Goal: Entertainment & Leisure: Browse casually

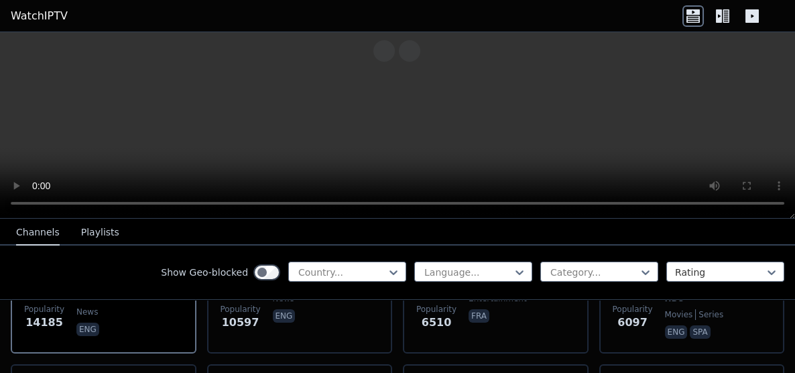
scroll to position [227, 0]
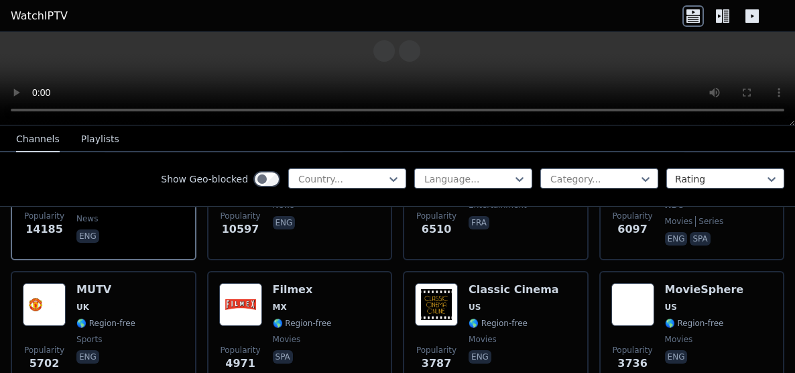
drag, startPoint x: 792, startPoint y: 215, endPoint x: 696, endPoint y: 26, distance: 211.9
click at [696, 26] on body "WatchIPTV WatchIPTV - Free IPTV streams from across the world [DOMAIN_NAME] doe…" at bounding box center [397, 186] width 795 height 373
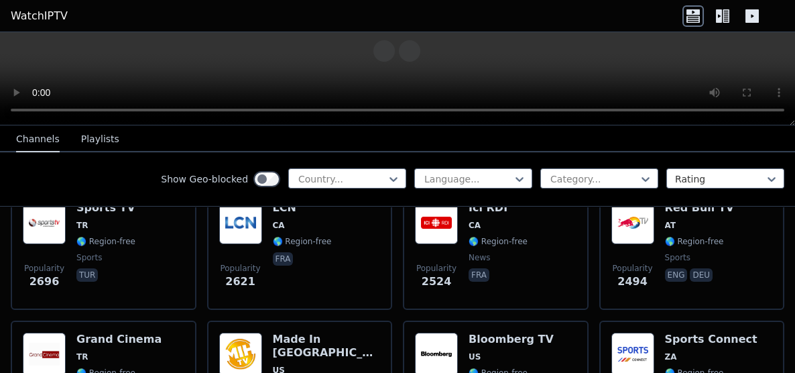
scroll to position [573, 0]
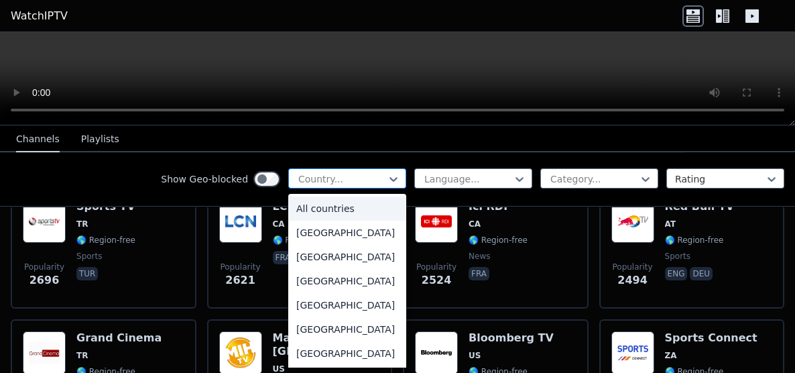
click at [371, 187] on div "Country..." at bounding box center [347, 178] width 118 height 20
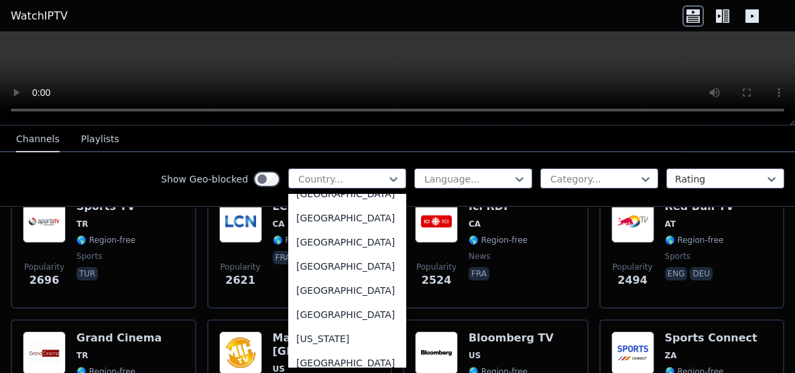
scroll to position [1567, 0]
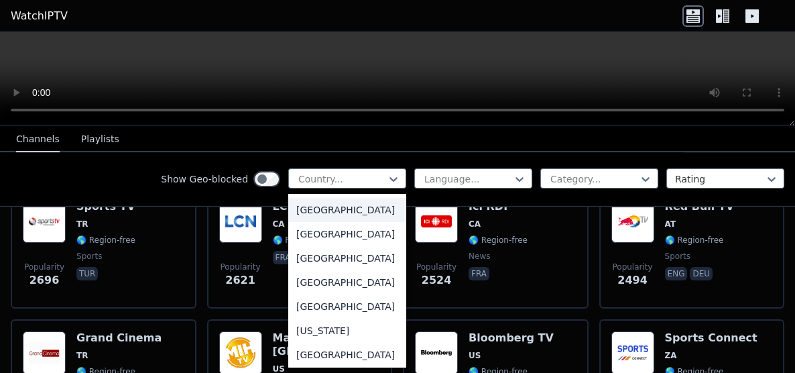
click at [321, 222] on div "[GEOGRAPHIC_DATA]" at bounding box center [347, 210] width 118 height 24
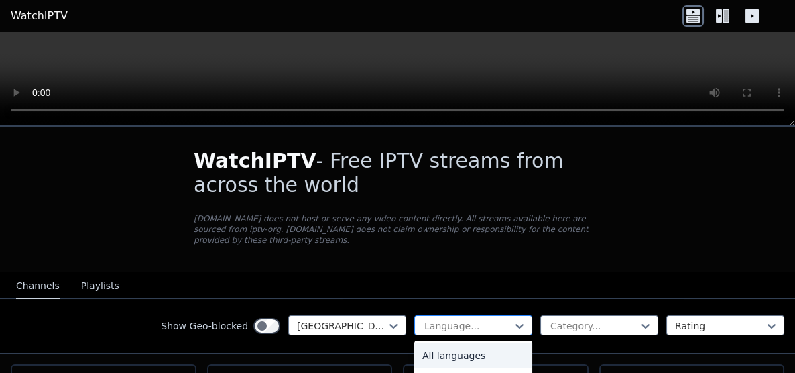
click at [456, 319] on div at bounding box center [468, 325] width 90 height 13
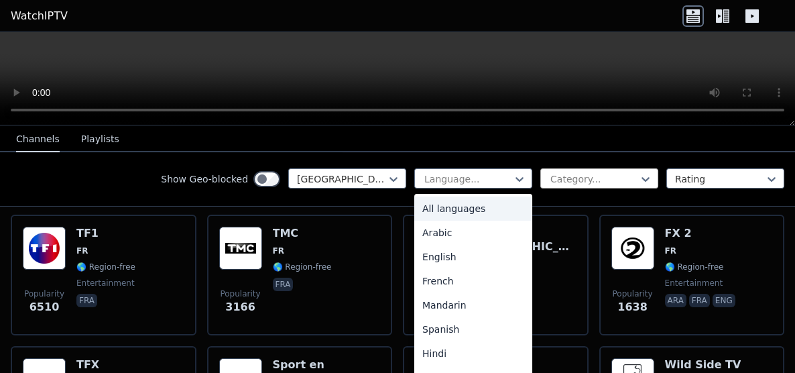
scroll to position [155, 0]
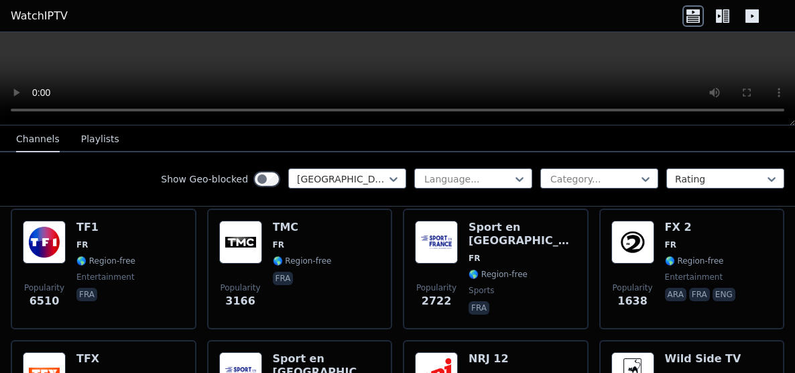
click at [613, 203] on div "Show Geo-blocked France Language... Category... Rating" at bounding box center [397, 179] width 795 height 54
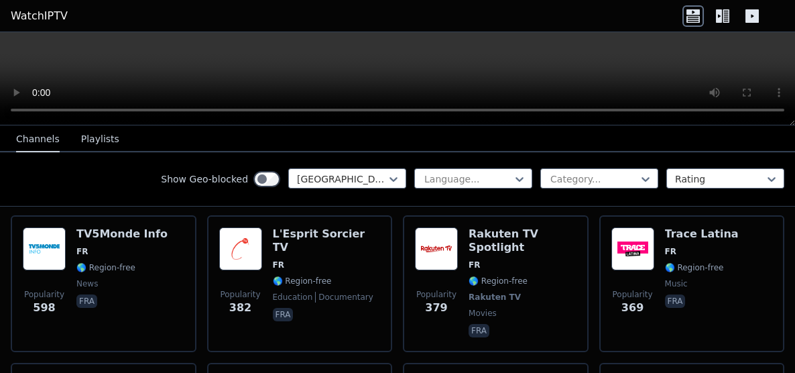
scroll to position [544, 0]
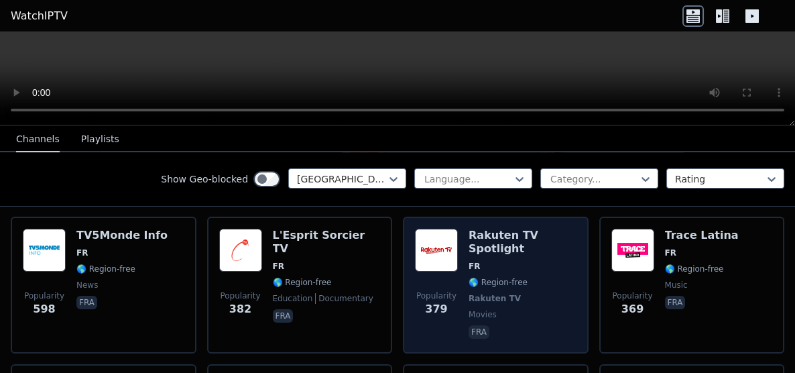
click at [508, 229] on h6 "Rakuten TV Spotlight" at bounding box center [522, 242] width 108 height 27
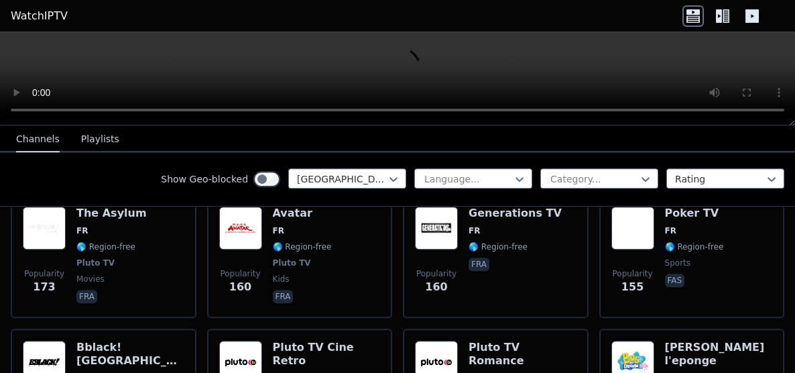
scroll to position [1411, 0]
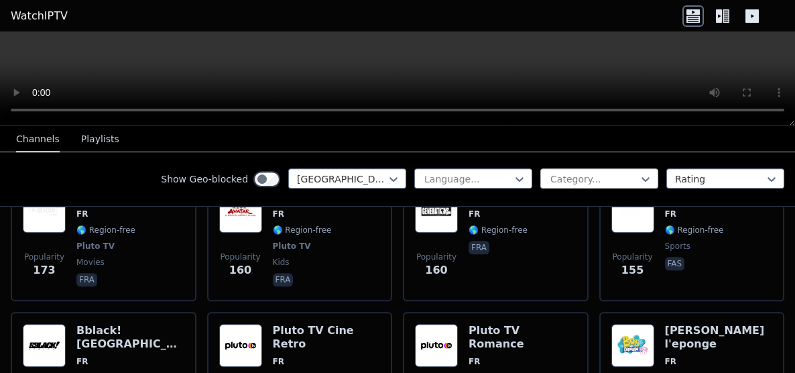
click at [590, 172] on div at bounding box center [594, 178] width 90 height 13
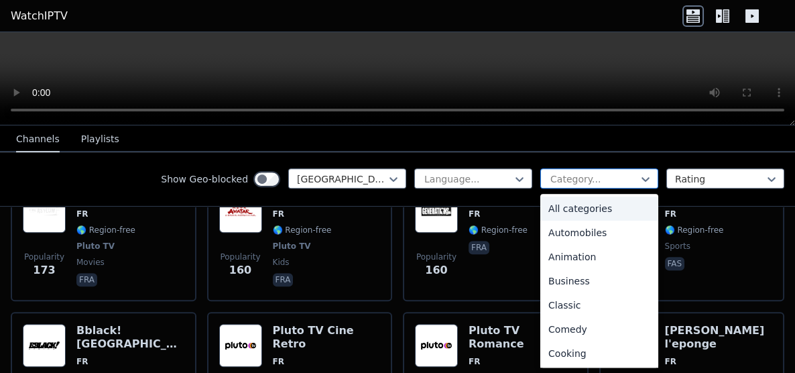
click at [590, 172] on div at bounding box center [594, 178] width 90 height 13
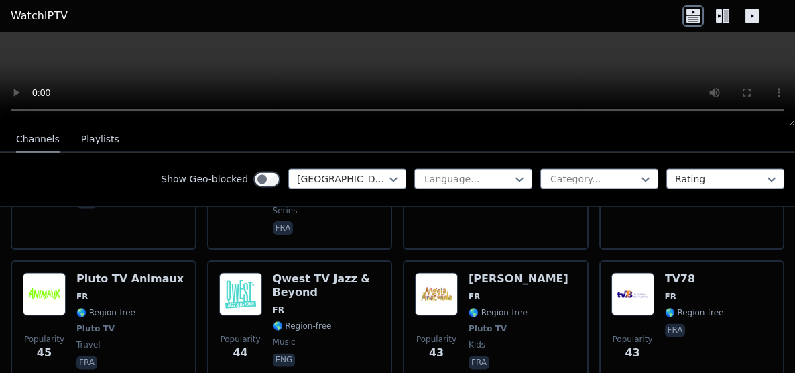
scroll to position [4505, 0]
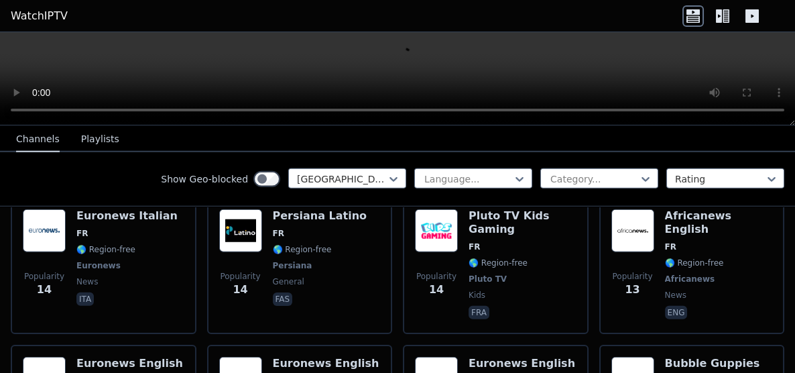
scroll to position [7187, 0]
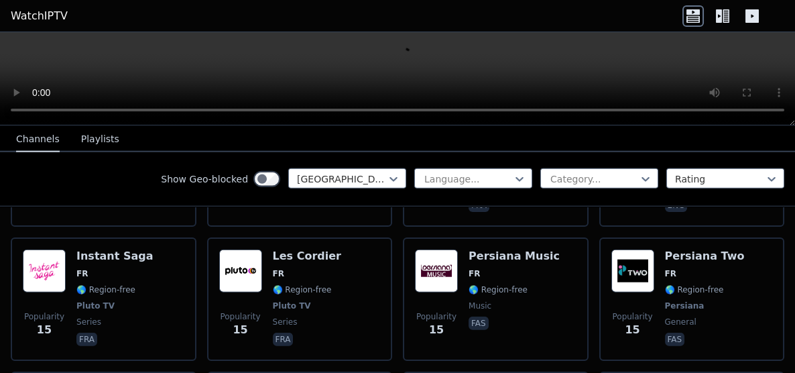
scroll to position [6794, 0]
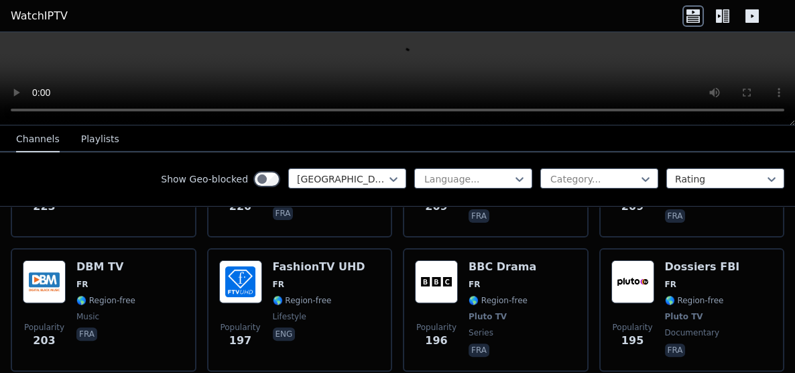
scroll to position [1085, 0]
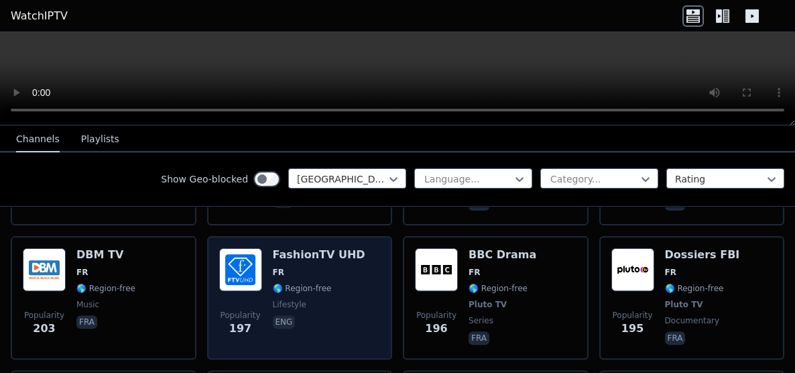
click at [335, 267] on span "FR" at bounding box center [319, 272] width 92 height 11
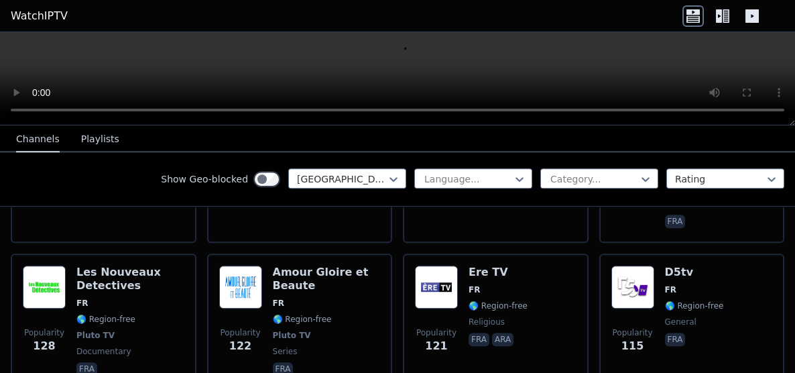
scroll to position [1779, 0]
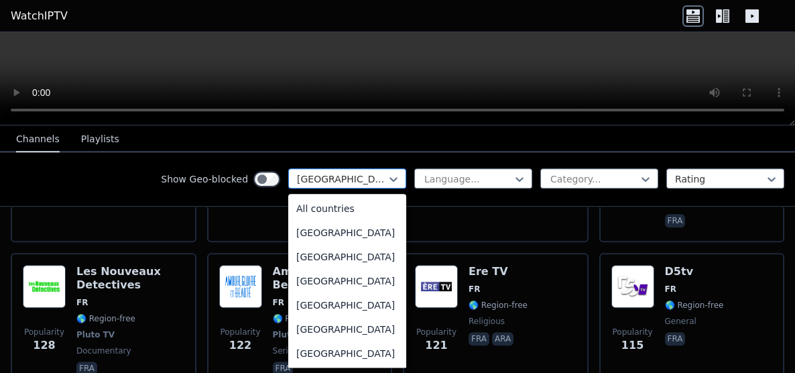
click at [351, 185] on div at bounding box center [342, 178] width 90 height 13
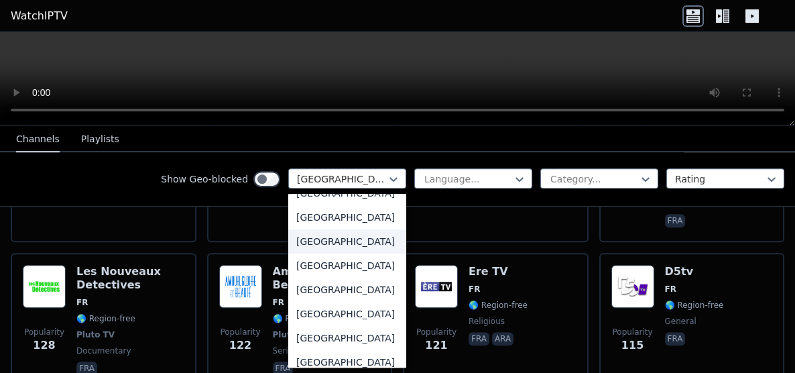
scroll to position [4711, 0]
click at [336, 228] on div "[GEOGRAPHIC_DATA]" at bounding box center [347, 216] width 118 height 24
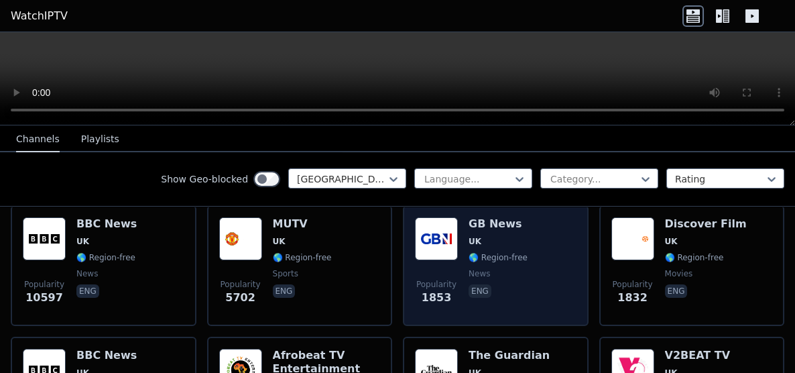
scroll to position [168, 0]
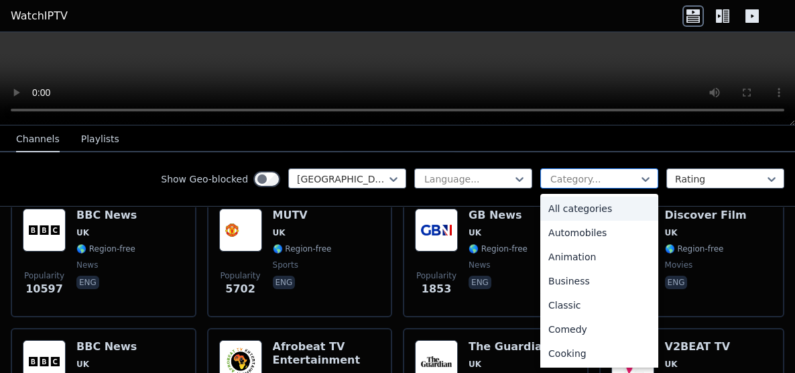
click at [571, 185] on div at bounding box center [594, 178] width 90 height 13
click at [572, 230] on div "Automobiles" at bounding box center [599, 233] width 118 height 24
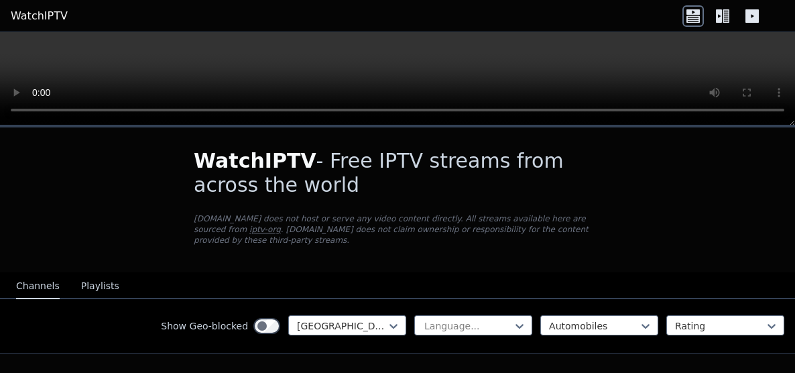
scroll to position [36, 0]
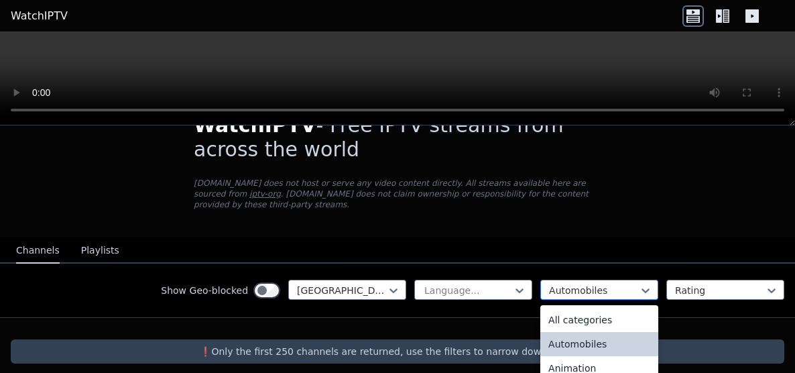
click at [580, 284] on div at bounding box center [594, 290] width 90 height 13
click at [572, 332] on div "Automobiles" at bounding box center [599, 344] width 118 height 24
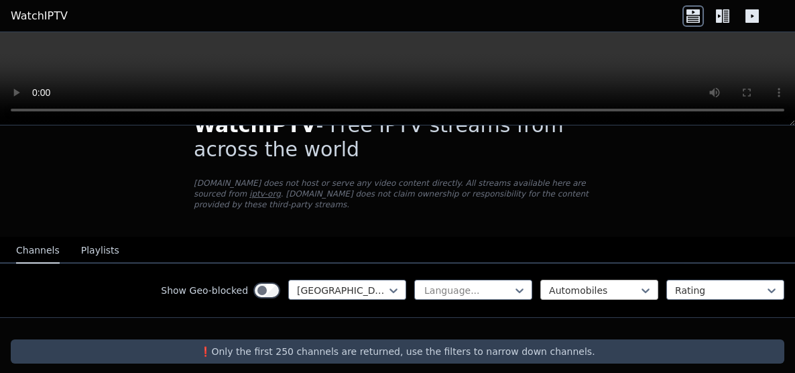
drag, startPoint x: 584, startPoint y: 291, endPoint x: 583, endPoint y: 284, distance: 6.7
click at [583, 284] on div "Show Geo-blocked [GEOGRAPHIC_DATA] Language... Automobiles Rating" at bounding box center [397, 290] width 795 height 54
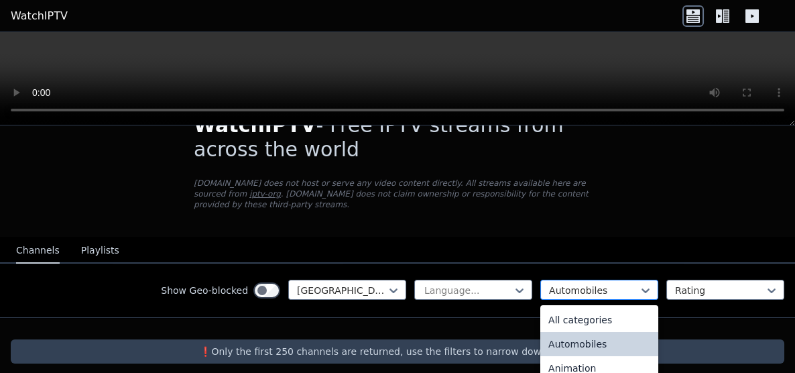
click at [583, 284] on div at bounding box center [594, 290] width 90 height 13
click at [579, 308] on div "All categories" at bounding box center [599, 320] width 118 height 24
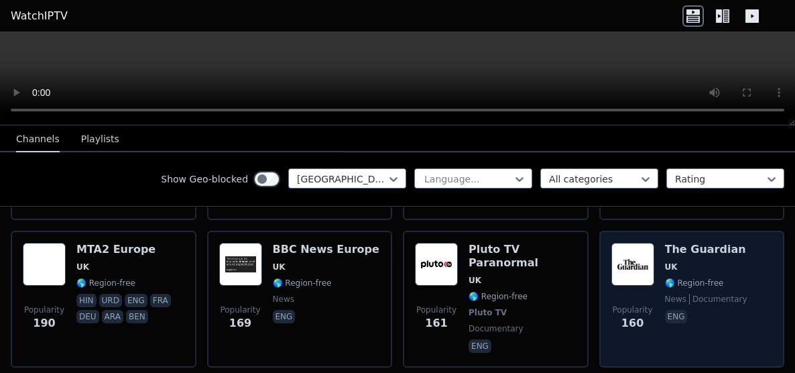
scroll to position [527, 0]
click at [696, 262] on span "UK" at bounding box center [706, 267] width 82 height 11
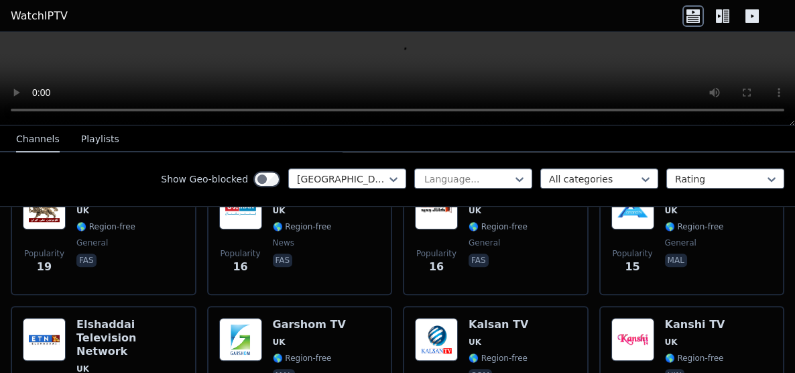
scroll to position [2306, 0]
